Goal: Information Seeking & Learning: Learn about a topic

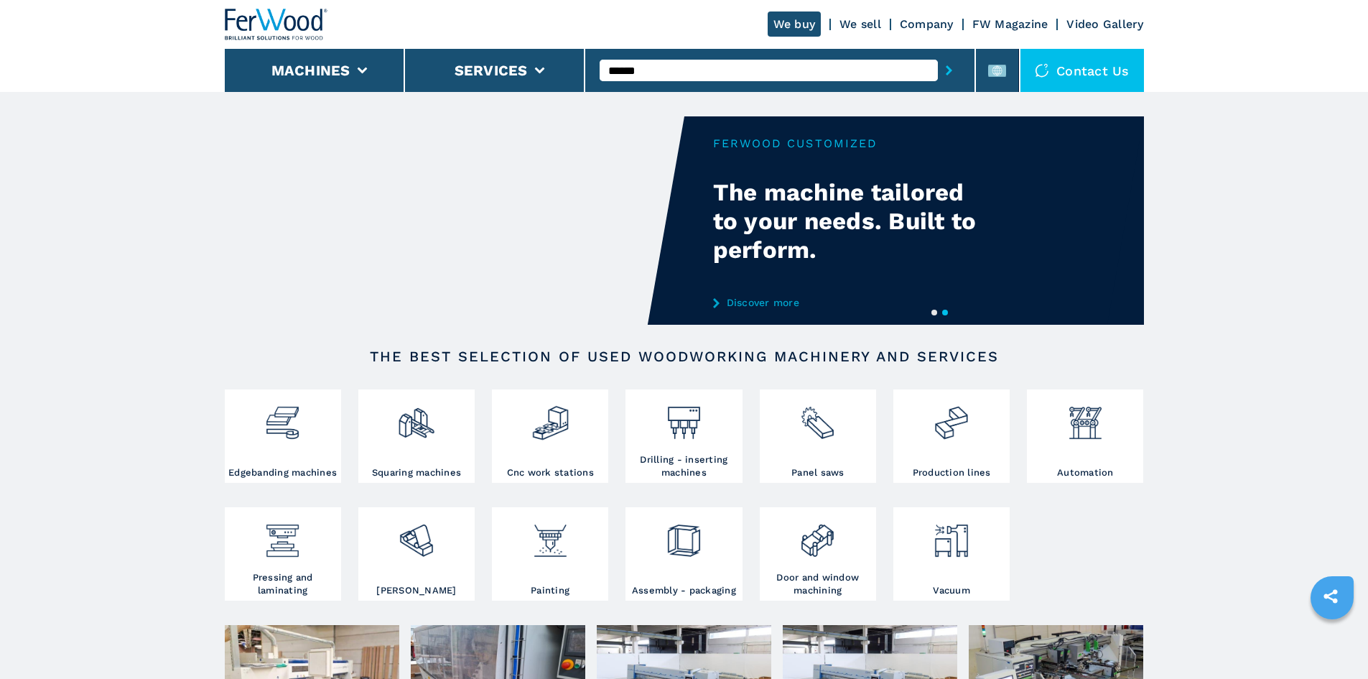
type input "******"
click at [946, 68] on icon "submit-button" at bounding box center [949, 70] width 6 height 10
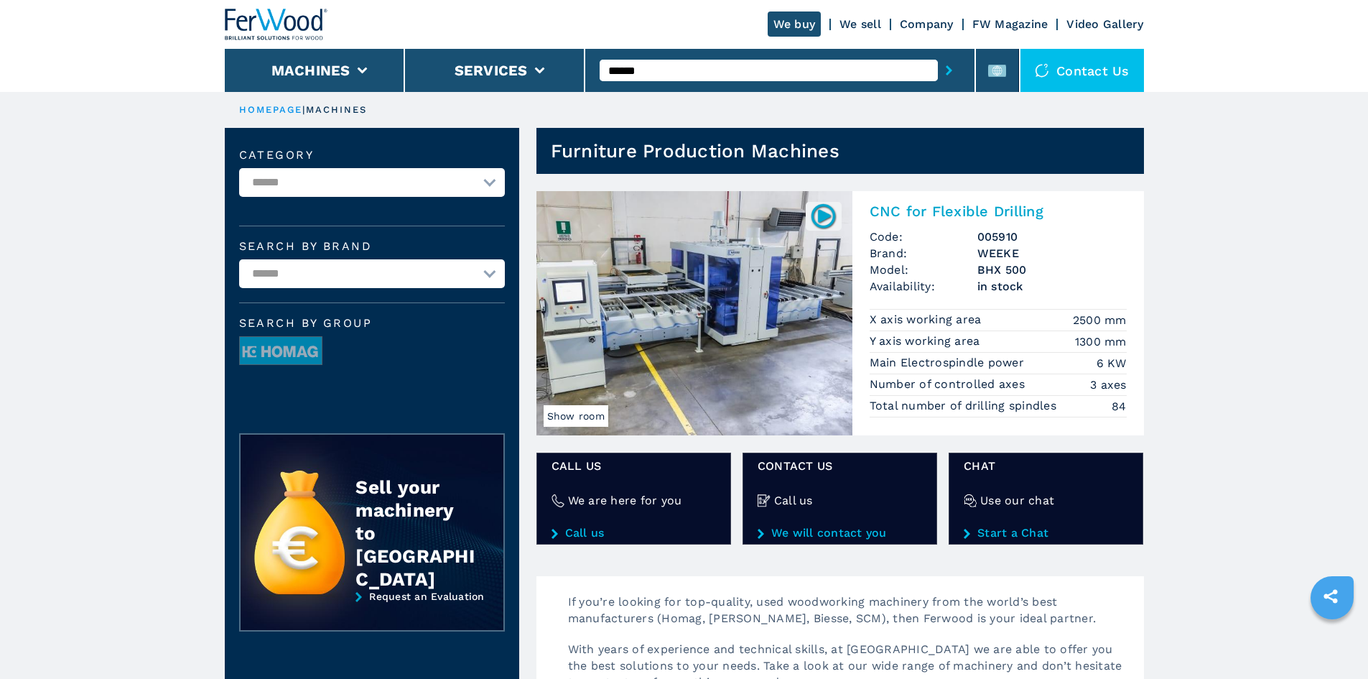
click at [1033, 208] on h2 "CNC for Flexible Drilling" at bounding box center [998, 210] width 257 height 17
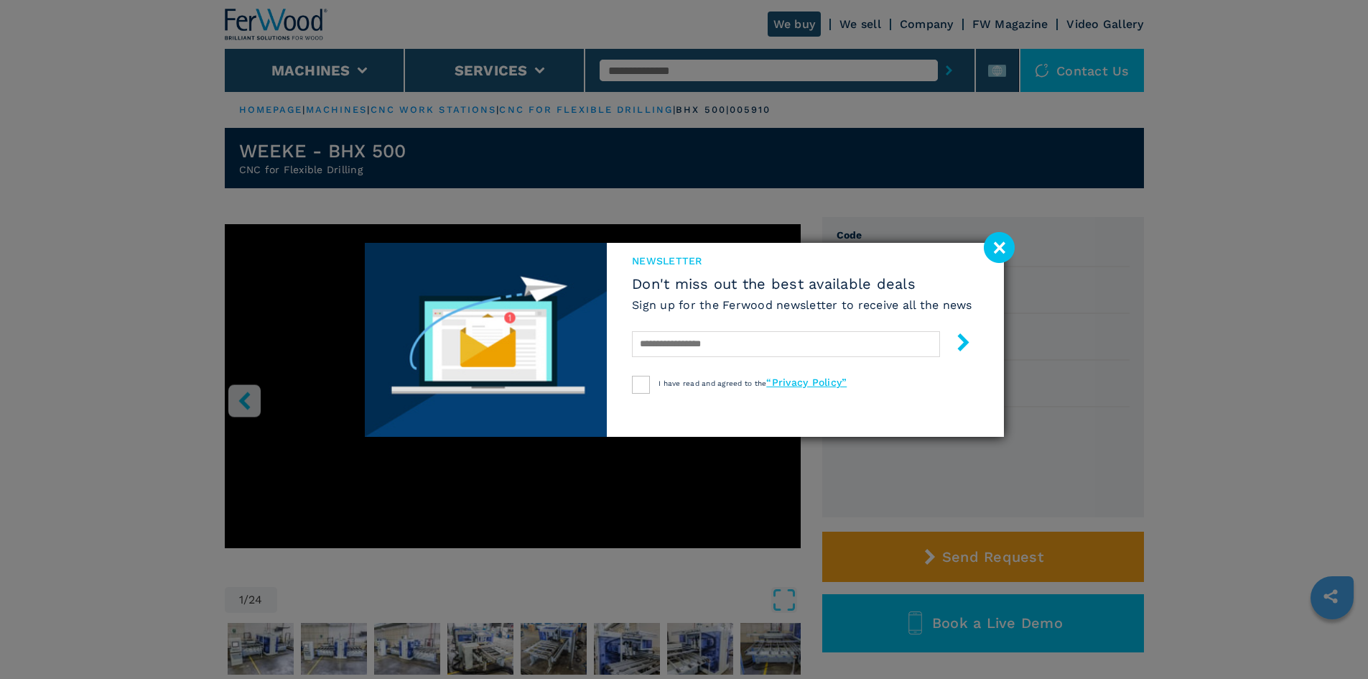
click at [1002, 257] on image at bounding box center [999, 247] width 31 height 31
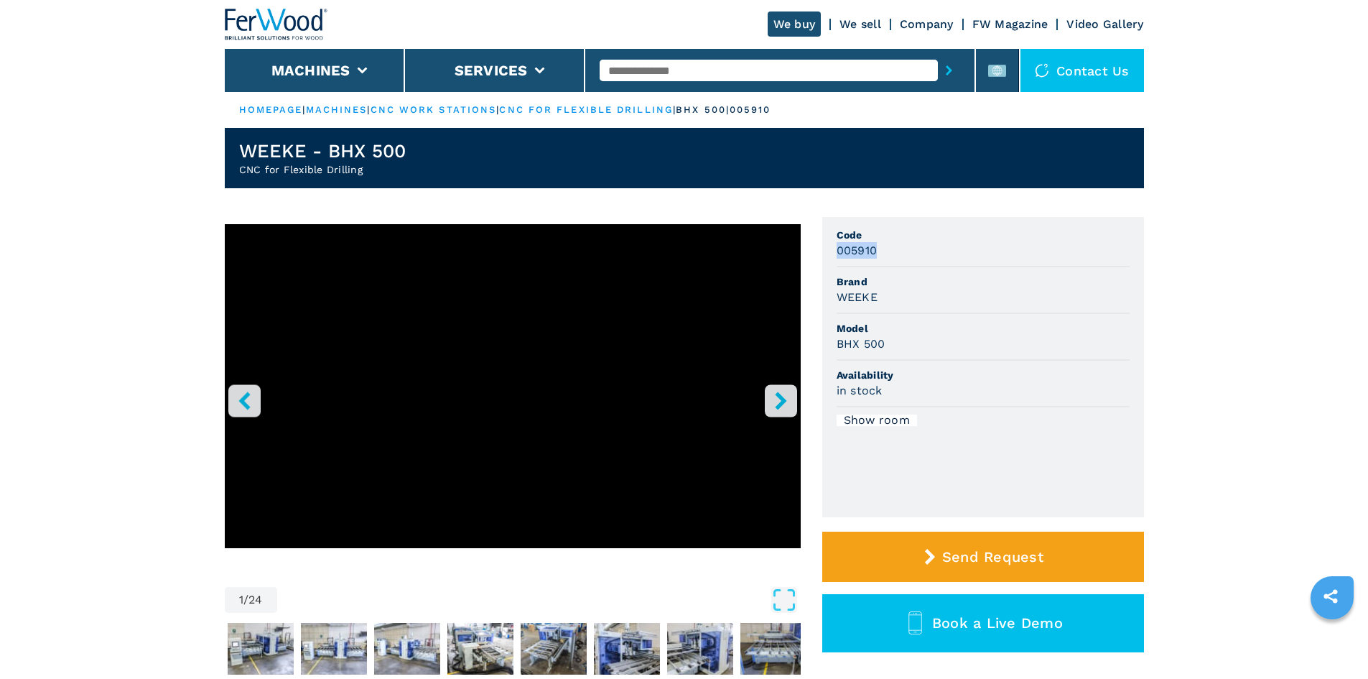
drag, startPoint x: 876, startPoint y: 254, endPoint x: 847, endPoint y: 263, distance: 30.7
click at [842, 261] on li "Code 005910" at bounding box center [983, 243] width 293 height 47
click at [880, 255] on div "005910" at bounding box center [983, 250] width 293 height 17
drag, startPoint x: 879, startPoint y: 251, endPoint x: 869, endPoint y: 257, distance: 12.0
click at [840, 261] on li "Code 005910" at bounding box center [983, 243] width 293 height 47
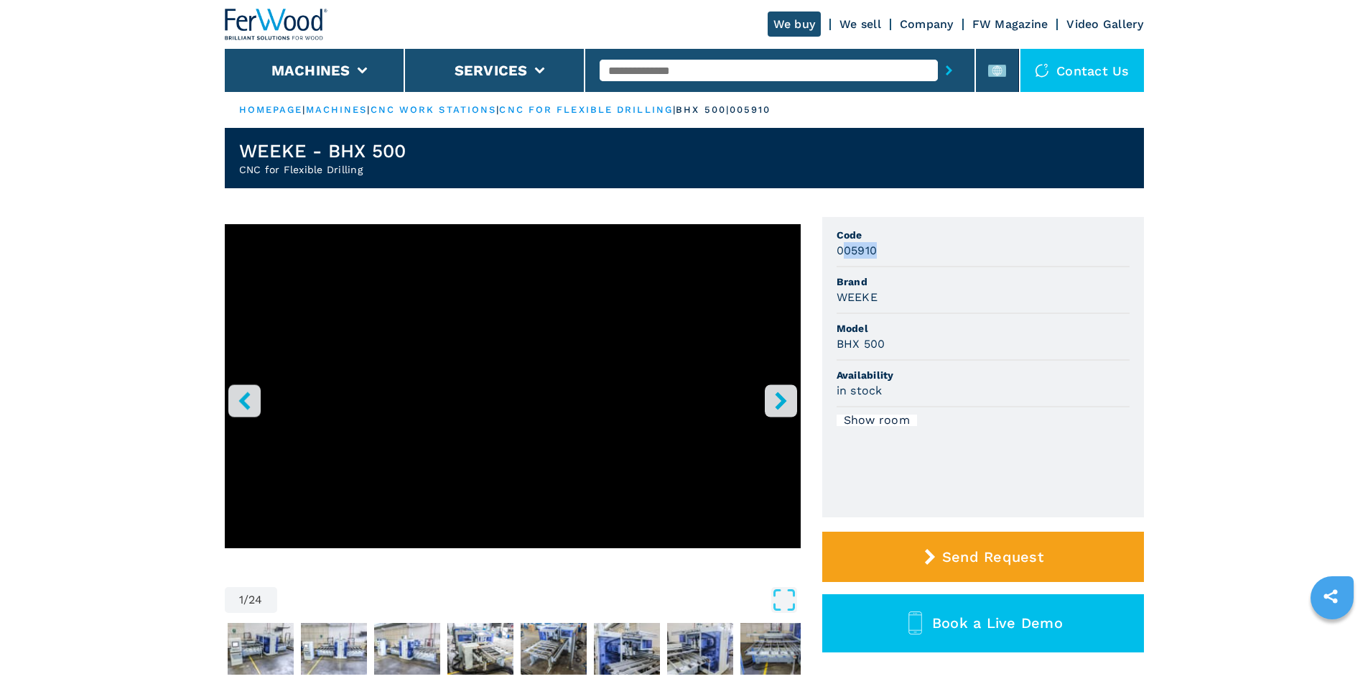
drag, startPoint x: 890, startPoint y: 250, endPoint x: 882, endPoint y: 251, distance: 7.3
click at [889, 250] on div "005910" at bounding box center [983, 250] width 293 height 17
click at [880, 253] on div "005910" at bounding box center [983, 250] width 293 height 17
drag, startPoint x: 880, startPoint y: 253, endPoint x: 853, endPoint y: 259, distance: 27.3
click at [853, 259] on li "Code 005910" at bounding box center [983, 243] width 293 height 47
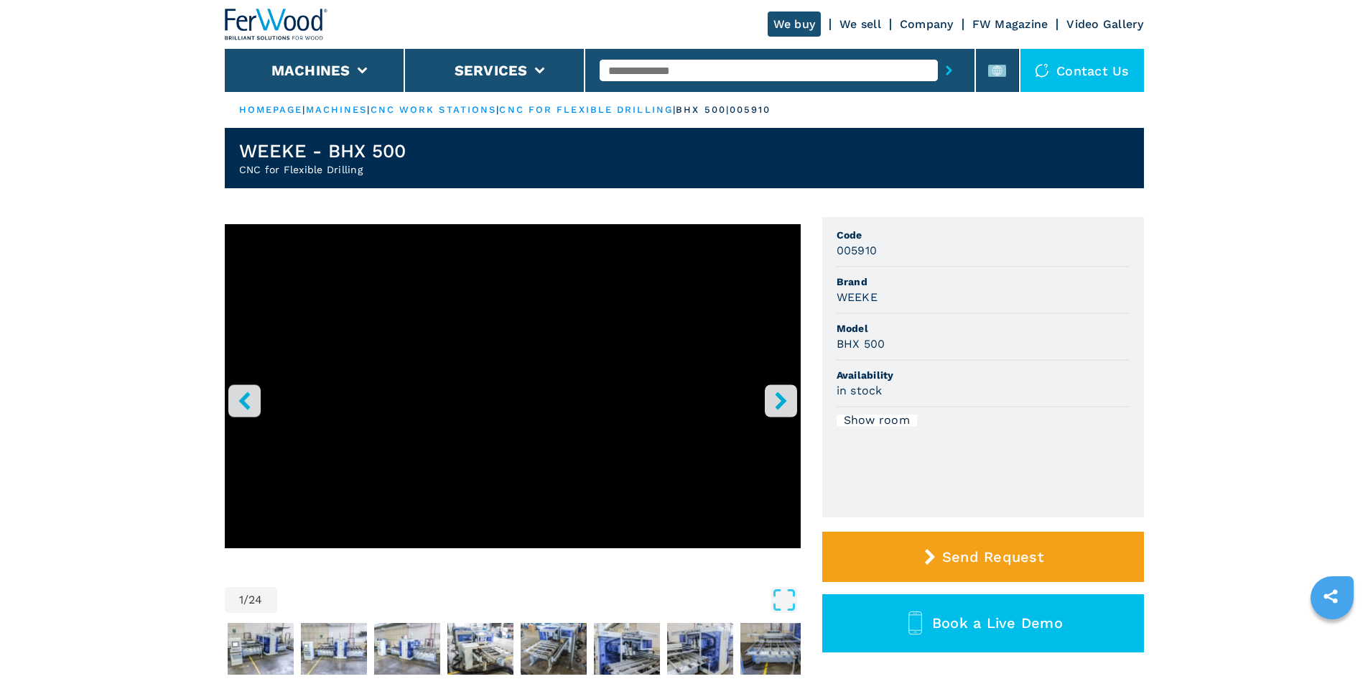
click at [900, 230] on span "Code" at bounding box center [983, 235] width 293 height 14
drag, startPoint x: 874, startPoint y: 251, endPoint x: 834, endPoint y: 258, distance: 40.1
click at [834, 258] on ul "Code 005910 Brand WEEKE Model BHX 500 Availability in stock Show room" at bounding box center [983, 367] width 322 height 300
copy h3 "005910"
click at [918, 251] on div "005910" at bounding box center [983, 250] width 293 height 17
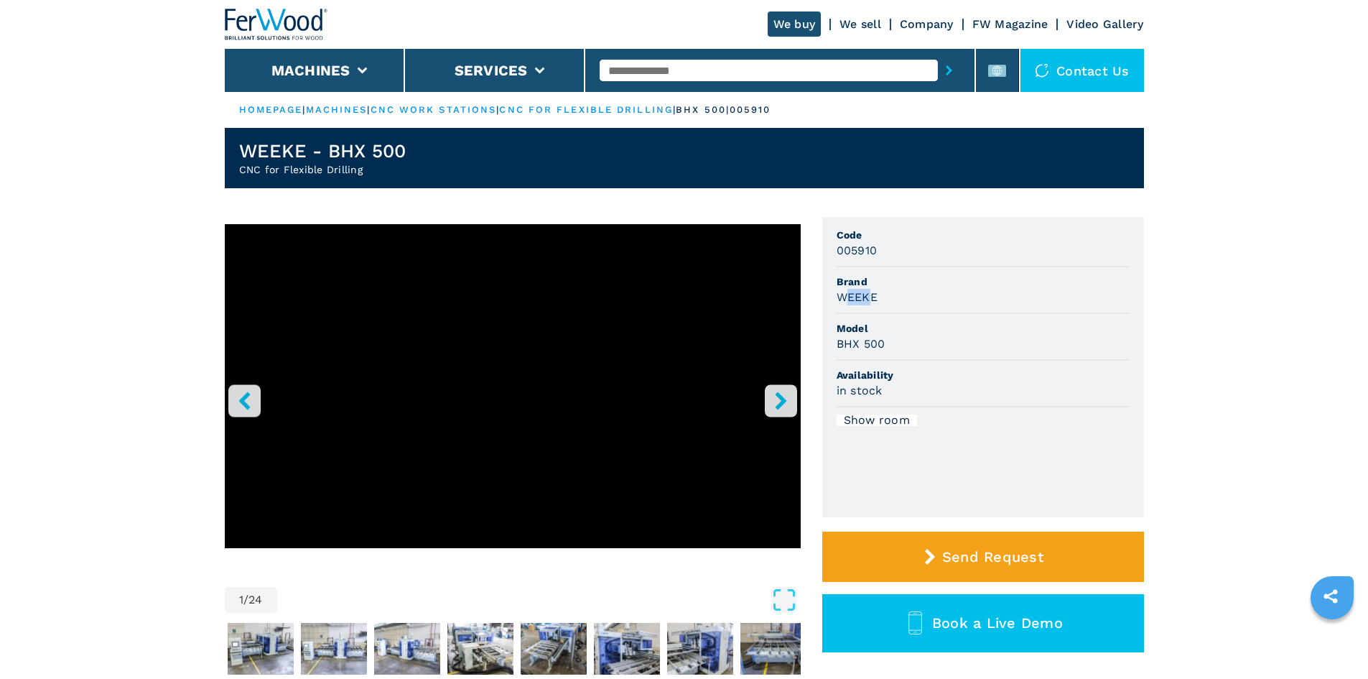
drag, startPoint x: 874, startPoint y: 297, endPoint x: 844, endPoint y: 303, distance: 30.8
click at [844, 303] on h3 "WEEKE" at bounding box center [857, 297] width 41 height 17
drag, startPoint x: 876, startPoint y: 297, endPoint x: 821, endPoint y: 300, distance: 55.4
click at [821, 300] on div "1 / 24 Unit Measure ****** ******** Code 005910 Brand WEEKE Model BHX 500 Avail…" at bounding box center [684, 468] width 919 height 503
copy h3 "WEEKE"
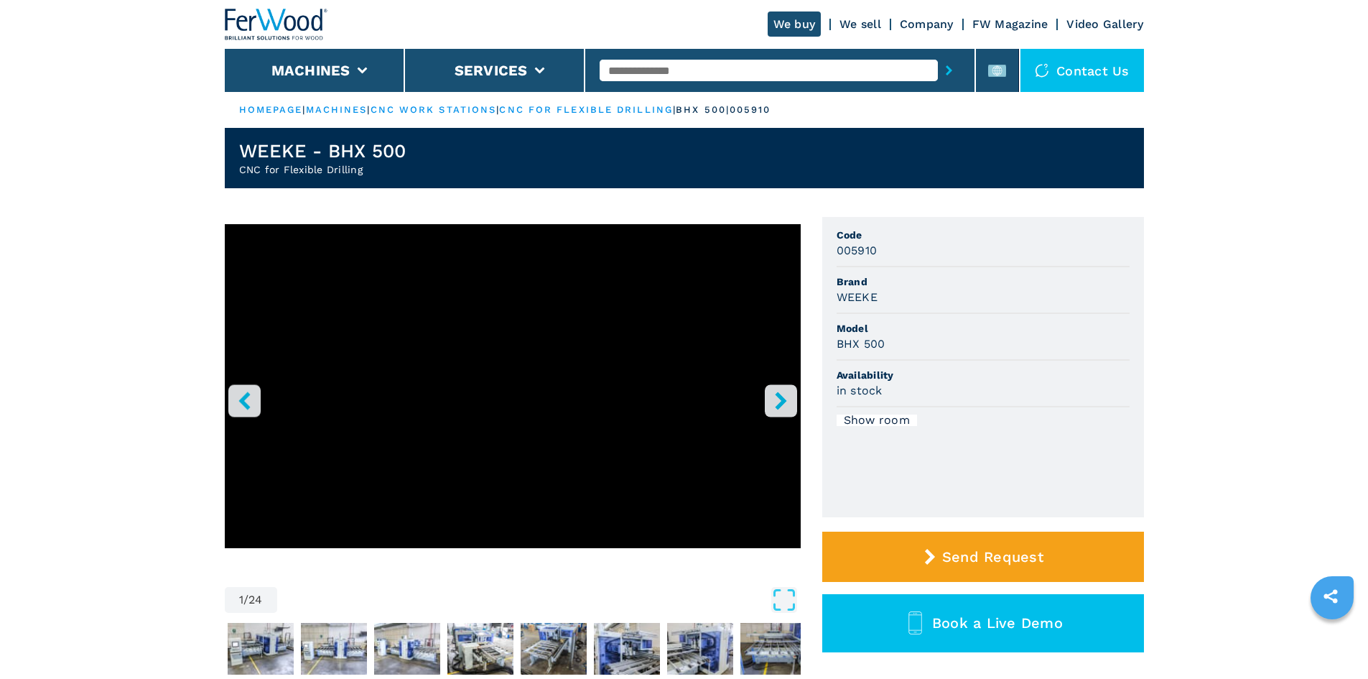
click at [982, 348] on div "BHX 500" at bounding box center [983, 343] width 293 height 17
drag, startPoint x: 885, startPoint y: 348, endPoint x: 834, endPoint y: 358, distance: 52.0
click at [834, 358] on ul "Code 005910 Brand WEEKE Model BHX 500 Availability in stock Show room" at bounding box center [983, 367] width 322 height 300
copy h3 "BHX 500"
click at [926, 330] on span "Model" at bounding box center [983, 328] width 293 height 14
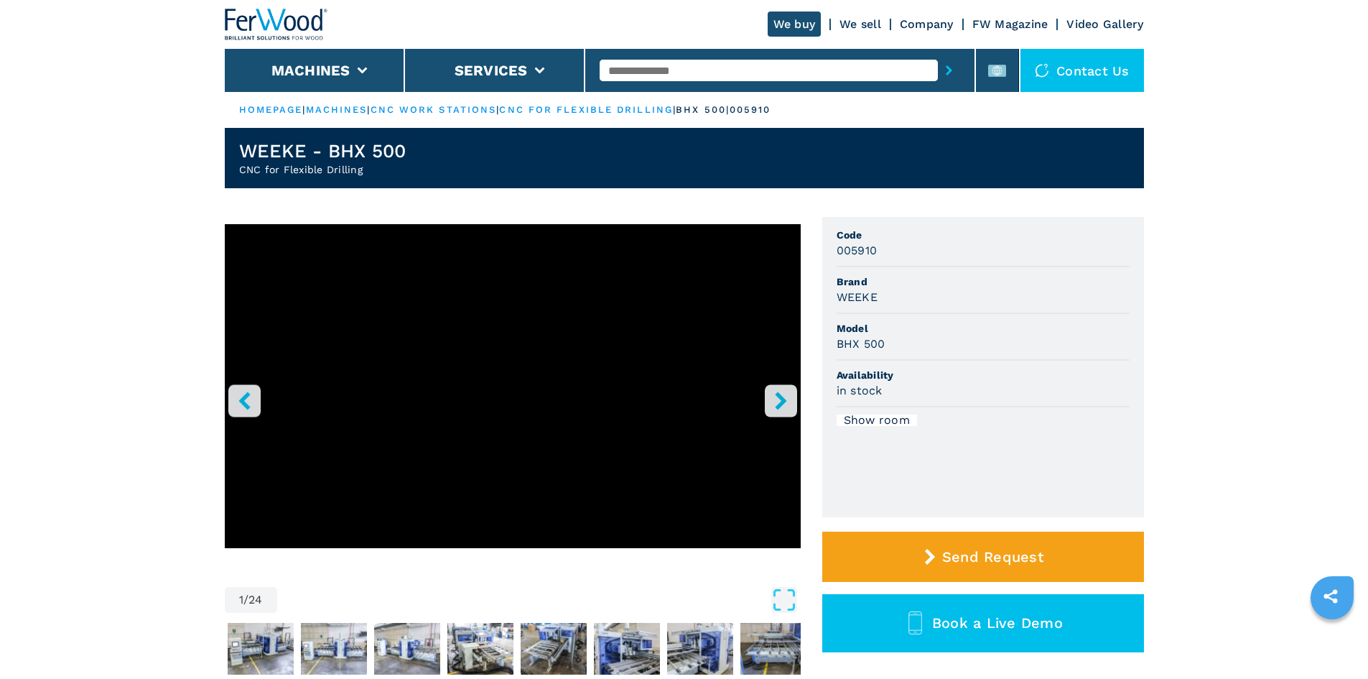
click at [941, 396] on div "in stock" at bounding box center [983, 390] width 293 height 17
click at [781, 397] on icon "right-button" at bounding box center [780, 400] width 11 height 18
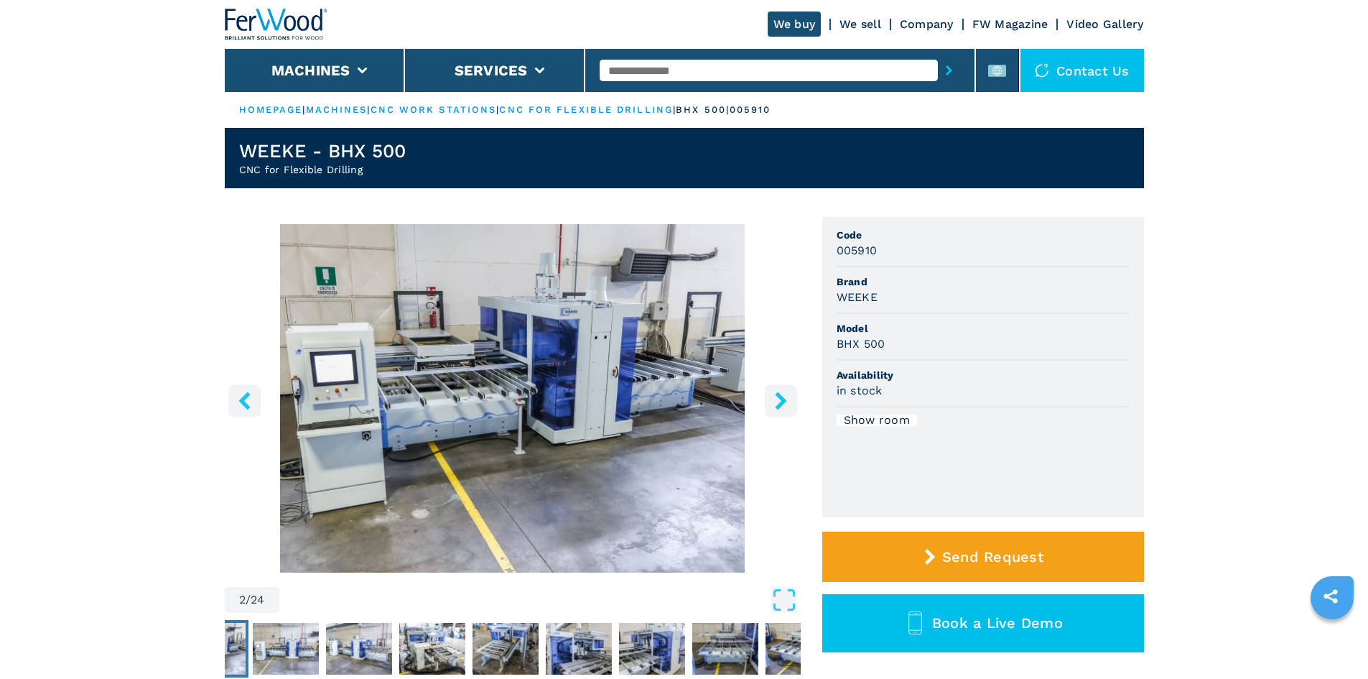
click at [513, 392] on img "Go to Slide 2" at bounding box center [513, 398] width 576 height 348
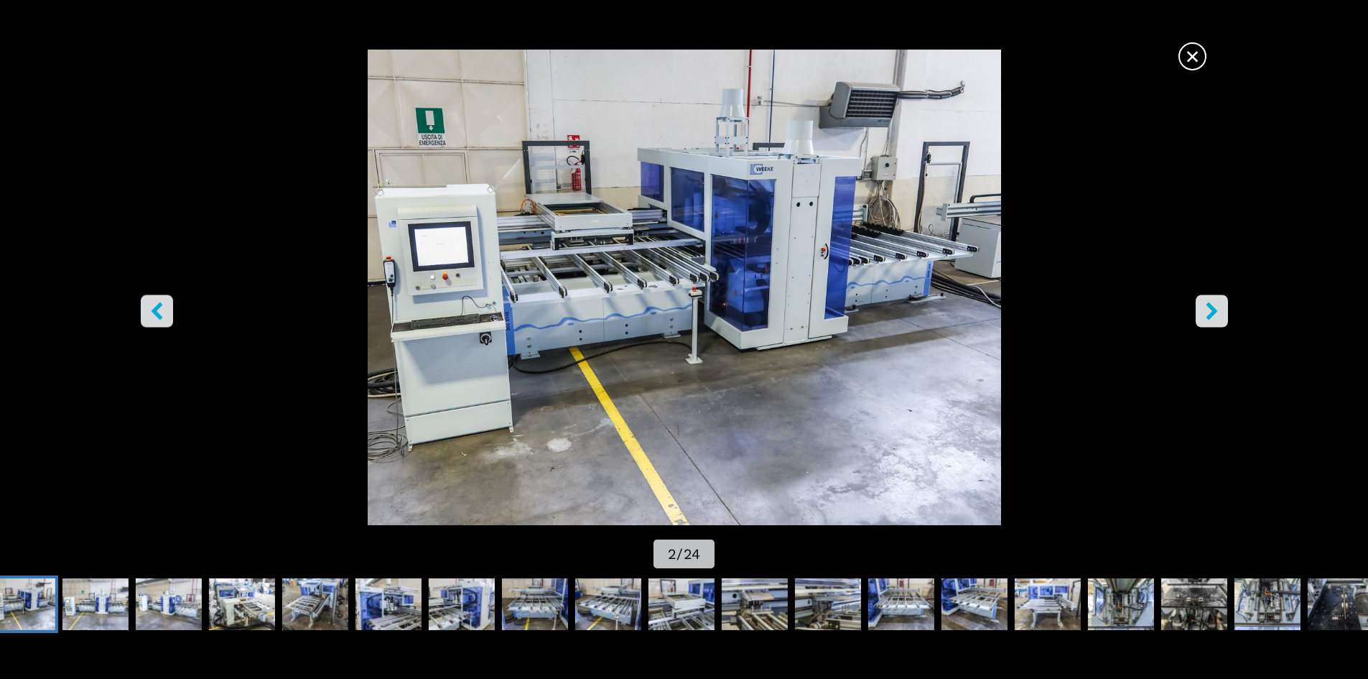
click at [867, 229] on img "Go to Slide 2" at bounding box center [683, 287] width 1231 height 475
click at [1190, 47] on span "×" at bounding box center [1192, 53] width 25 height 25
